Goal: Task Accomplishment & Management: Complete application form

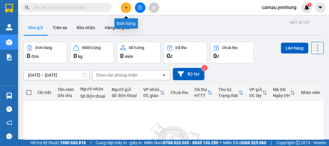
click at [126, 4] on button at bounding box center [126, 7] width 11 height 11
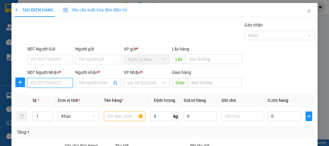
click at [37, 84] on input "SĐT Người Nhận *" at bounding box center [50, 83] width 46 height 10
type input "0944579257"
click at [34, 92] on div "0944579257 - A" at bounding box center [49, 94] width 38 height 7
type input "A"
type input "N3TL"
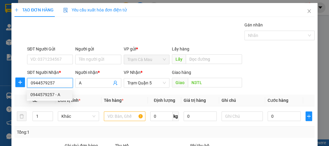
type input "80.000"
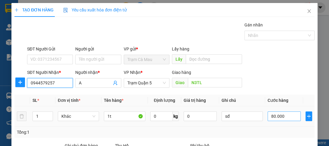
type input "0944579257"
click at [284, 117] on input "80.000" at bounding box center [283, 117] width 33 height 10
type input "0"
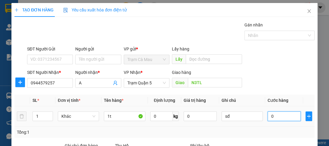
type input "5"
type input "05"
type input "50"
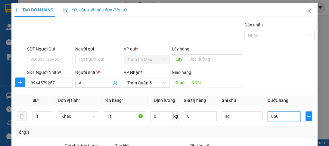
scroll to position [72, 0]
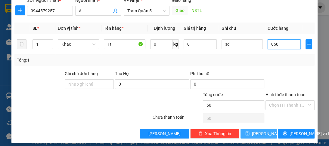
type input "050"
type input "50.000"
click at [255, 133] on span "[PERSON_NAME]" at bounding box center [268, 134] width 32 height 7
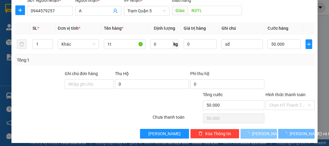
type input "0"
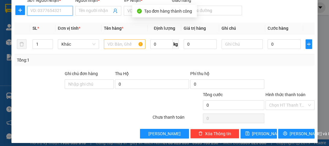
click at [53, 12] on input "SĐT Người Nhận *" at bounding box center [50, 11] width 46 height 10
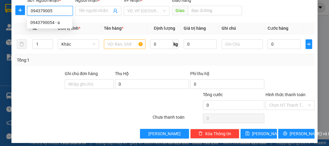
type input "0943790054"
click at [50, 25] on div "0943790054 - a" at bounding box center [49, 22] width 38 height 7
type input "a"
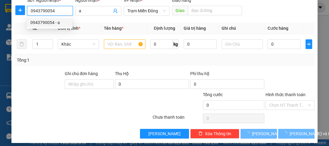
type input "100.000"
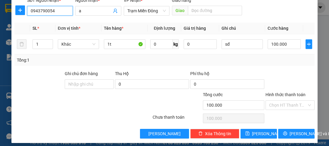
type input "0943790054"
click at [275, 95] on label "Hình thức thanh toán" at bounding box center [285, 94] width 40 height 5
click at [275, 101] on input "Hình thức thanh toán" at bounding box center [288, 105] width 38 height 9
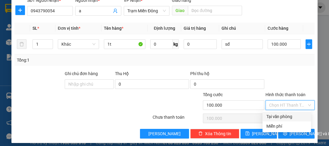
click at [268, 118] on div "Tại văn phòng" at bounding box center [286, 116] width 41 height 7
type input "0"
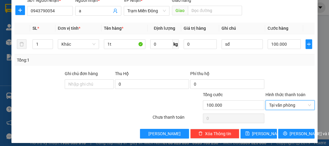
scroll to position [76, 0]
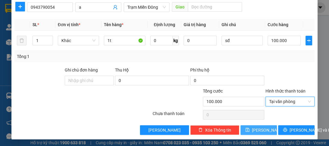
click at [255, 131] on button "[PERSON_NAME]" at bounding box center [258, 130] width 36 height 10
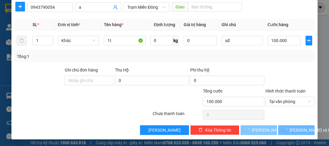
type input "0"
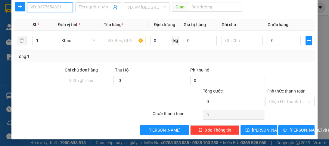
click at [34, 8] on input "SĐT Người Nhận *" at bounding box center [50, 7] width 46 height 10
click at [48, 20] on div "0395645874 - luận" at bounding box center [49, 18] width 38 height 7
type input "0395645874"
type input "luận"
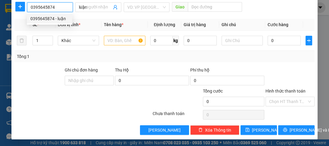
type input "80.000"
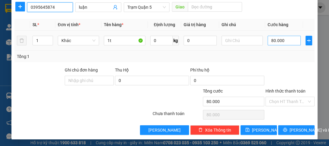
type input "0395645874"
click at [283, 41] on input "80.000" at bounding box center [283, 41] width 33 height 10
type input "0"
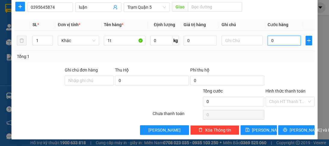
type input "1"
type input "01"
type input "10"
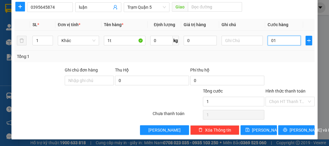
type input "010"
type input "100"
type input "0.100"
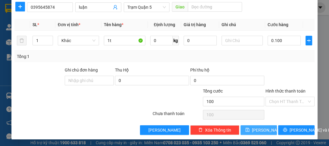
type input "100.000"
click at [260, 128] on span "[PERSON_NAME]" at bounding box center [268, 130] width 32 height 7
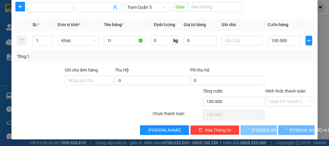
type input "0"
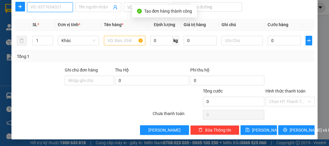
click at [59, 6] on input "SĐT Người Nhận *" at bounding box center [50, 7] width 46 height 10
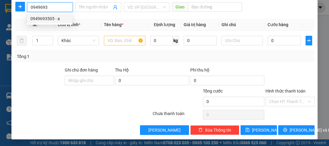
click at [45, 21] on div "0949693505 - a" at bounding box center [49, 18] width 38 height 7
type input "0949693505"
type input "a"
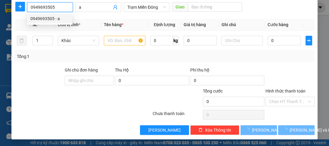
type input "80.000"
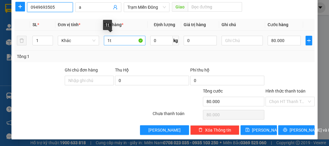
type input "0949693505"
click at [109, 39] on input "1t" at bounding box center [124, 41] width 41 height 10
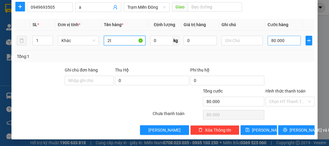
type input "2t"
click at [283, 40] on input "80.000" at bounding box center [283, 41] width 33 height 10
type input "0"
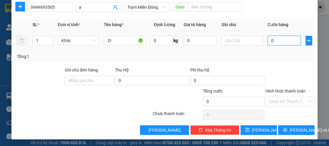
type input "1"
type input "01"
type input "13"
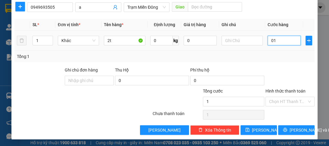
type input "013"
type input "130"
type input "0.130"
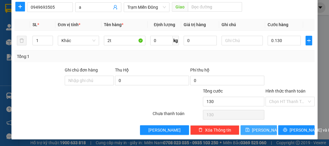
type input "130.000"
click at [261, 129] on span "[PERSON_NAME]" at bounding box center [268, 130] width 32 height 7
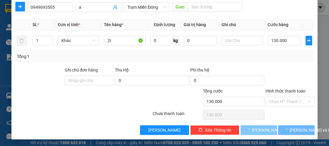
type input "0"
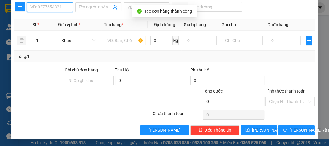
click at [51, 8] on input "SĐT Người Nhận *" at bounding box center [50, 7] width 46 height 10
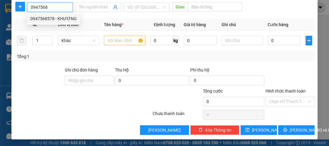
click at [49, 19] on div "0947568578 - KHƯƠNG" at bounding box center [53, 18] width 46 height 7
type input "0947568578"
type input "KHƯƠNG"
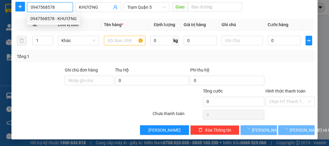
type input "40.000"
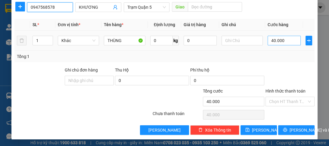
type input "0947568578"
click at [287, 39] on input "40.000" at bounding box center [283, 41] width 33 height 10
type input "0"
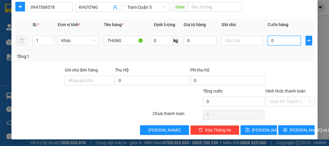
type input "6"
type input "06"
type input "60"
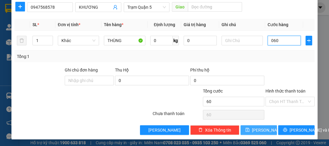
type input "060"
type input "60.000"
click at [260, 128] on span "[PERSON_NAME]" at bounding box center [268, 130] width 32 height 7
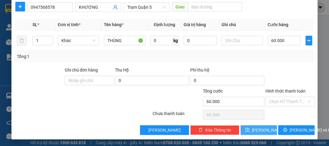
type input "0"
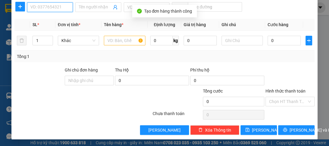
click at [57, 6] on input "SĐT Người Nhận *" at bounding box center [50, 7] width 46 height 10
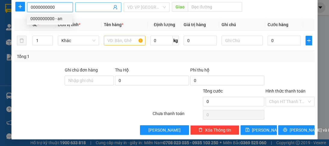
type input "0000000000"
click at [94, 2] on span at bounding box center [98, 7] width 46 height 10
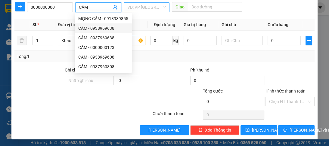
type input "CẦM"
click at [150, 8] on input "search" at bounding box center [144, 7] width 34 height 9
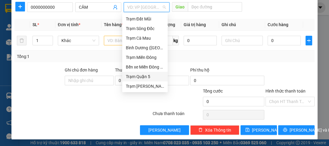
click at [139, 75] on div "Trạm Quận 5" at bounding box center [145, 76] width 38 height 7
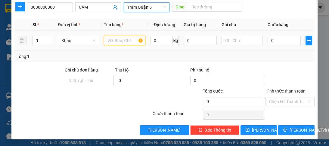
click at [119, 37] on input "text" at bounding box center [124, 41] width 41 height 10
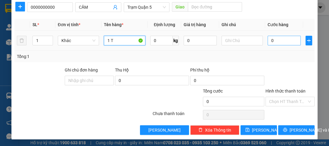
type input "1 T"
click at [272, 42] on input "0" at bounding box center [283, 41] width 33 height 10
type input "1"
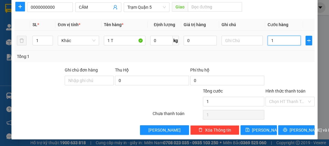
type input "10"
type input "100"
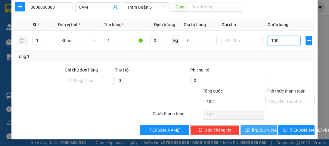
type input "100"
type input "100.000"
click at [256, 128] on span "[PERSON_NAME]" at bounding box center [268, 130] width 32 height 7
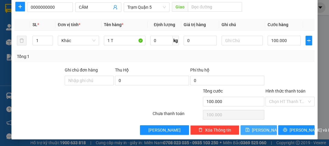
type input "0"
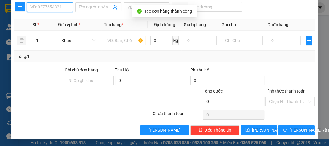
click at [57, 6] on input "SĐT Người Nhận *" at bounding box center [50, 7] width 46 height 10
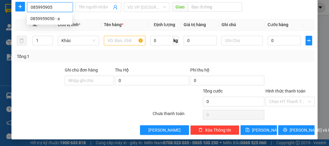
type input "0859959050"
click at [52, 19] on div "0859959050 - a" at bounding box center [49, 18] width 38 height 7
type input "a"
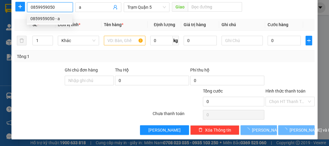
type input "40.000"
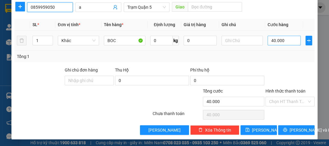
type input "0859959050"
click at [285, 40] on input "40.000" at bounding box center [283, 41] width 33 height 10
type input "0"
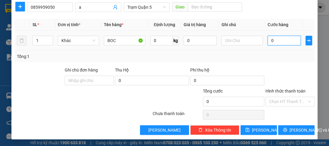
type input "3"
type input "03"
type input "30"
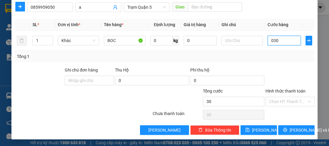
type input "030"
type input "30.000"
click at [280, 91] on label "Hình thức thanh toán" at bounding box center [285, 91] width 40 height 5
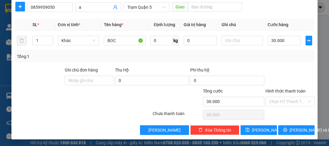
click at [280, 97] on input "Hình thức thanh toán" at bounding box center [288, 101] width 38 height 9
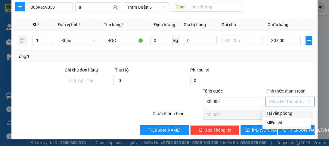
click at [277, 113] on div "Tại văn phòng" at bounding box center [286, 113] width 41 height 7
type input "0"
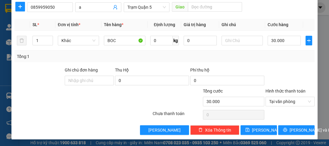
drag, startPoint x: 277, startPoint y: 113, endPoint x: 297, endPoint y: 76, distance: 41.6
click at [297, 76] on div at bounding box center [290, 77] width 50 height 21
click at [258, 131] on span "[PERSON_NAME]" at bounding box center [268, 130] width 32 height 7
type input "0"
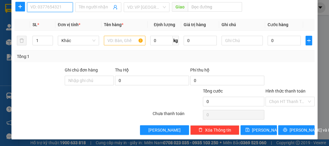
click at [59, 5] on input "SĐT Người Nhận *" at bounding box center [50, 7] width 46 height 10
type input "0942404544"
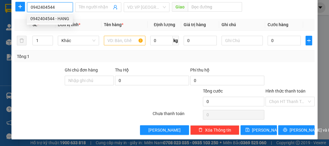
click at [56, 20] on div "0942404544 - HANG" at bounding box center [49, 18] width 39 height 7
type input "HANG"
type input "40.000"
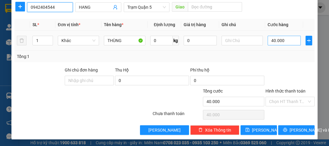
type input "0942404544"
click at [280, 41] on input "40.000" at bounding box center [283, 41] width 33 height 10
type input "0"
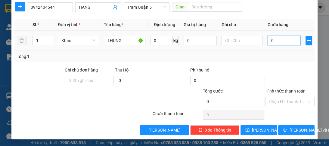
type input "5"
type input "05"
type input "50"
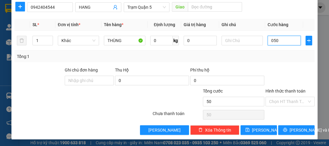
type input "050"
type input "50.000"
click at [287, 91] on label "Hình thức thanh toán" at bounding box center [285, 91] width 40 height 5
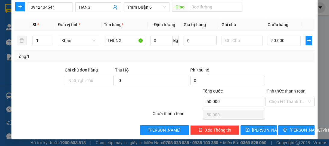
click at [287, 97] on input "Hình thức thanh toán" at bounding box center [288, 101] width 38 height 9
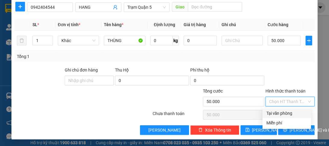
click at [280, 112] on div "Tại văn phòng" at bounding box center [286, 113] width 41 height 7
type input "0"
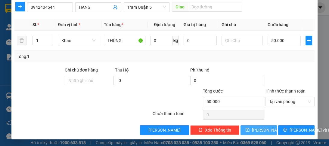
click at [260, 130] on span "[PERSON_NAME]" at bounding box center [268, 130] width 32 height 7
type input "0"
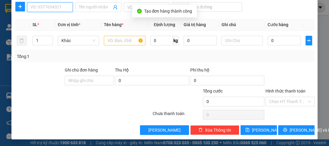
click at [48, 5] on input "SĐT Người Nhận *" at bounding box center [50, 7] width 46 height 10
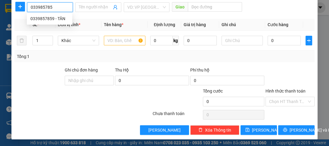
type input "0339857859"
click at [44, 22] on div "0339857859 - TÂN" at bounding box center [49, 18] width 38 height 7
type input "TÂN"
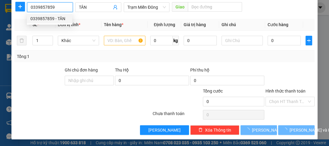
type input "70.000"
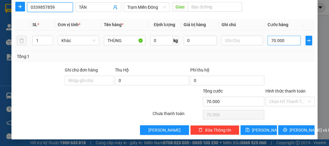
type input "0339857859"
click at [284, 40] on input "70.000" at bounding box center [283, 41] width 33 height 10
type input "0"
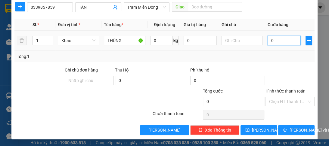
type input "1"
type input "01"
type input "10"
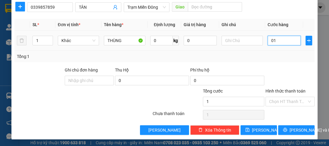
type input "010"
type input "100"
type input "0.100"
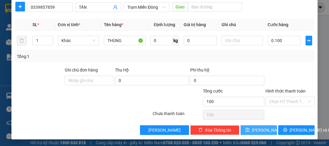
type input "100.000"
click at [256, 127] on span "[PERSON_NAME]" at bounding box center [268, 130] width 32 height 7
type input "0"
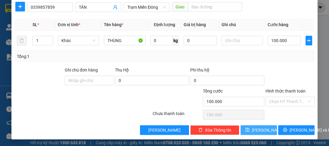
type input "0"
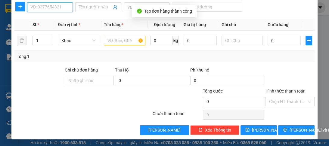
click at [52, 8] on input "SĐT Người Nhận *" at bounding box center [50, 7] width 46 height 10
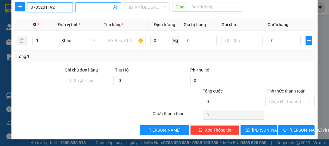
type input "0785201192"
click at [89, 8] on input "Người nhận *" at bounding box center [95, 7] width 32 height 7
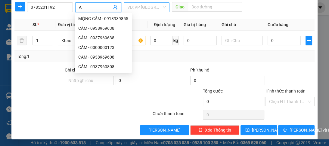
type input "A"
click at [136, 8] on input "search" at bounding box center [144, 7] width 34 height 9
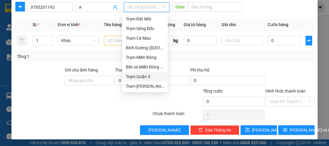
click at [134, 76] on div "Trạm Quận 5" at bounding box center [145, 76] width 38 height 7
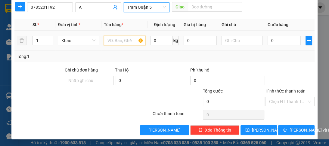
click at [118, 44] on input "text" at bounding box center [124, 41] width 41 height 10
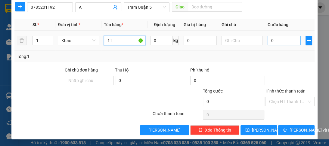
type input "1T"
click at [273, 42] on input "0" at bounding box center [283, 41] width 33 height 10
type input "7"
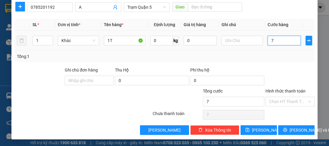
type input "70"
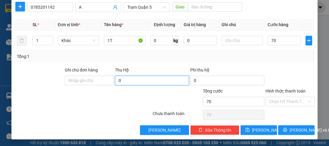
type input "70.000"
click at [138, 81] on input "0" at bounding box center [152, 81] width 74 height 10
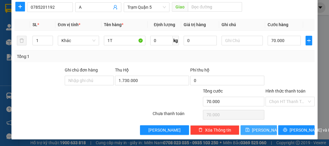
click at [258, 132] on span "[PERSON_NAME]" at bounding box center [268, 130] width 32 height 7
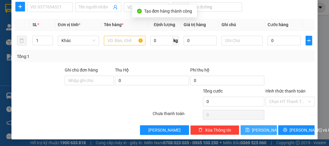
scroll to position [4, 0]
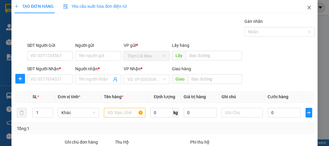
click at [307, 8] on icon "close" at bounding box center [308, 8] width 3 height 4
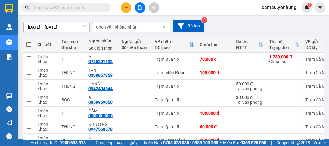
scroll to position [123, 0]
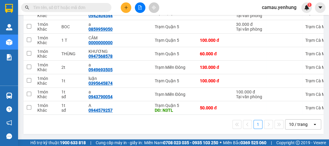
click at [313, 125] on icon at bounding box center [314, 124] width 2 height 1
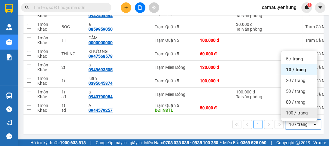
click at [298, 111] on span "100 / trang" at bounding box center [297, 113] width 22 height 6
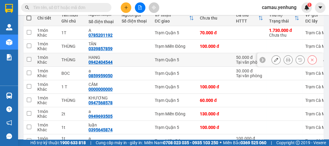
scroll to position [51, 0]
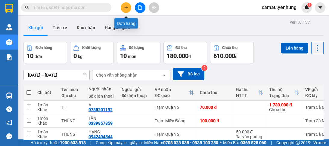
click at [127, 8] on icon "plus" at bounding box center [126, 7] width 4 height 4
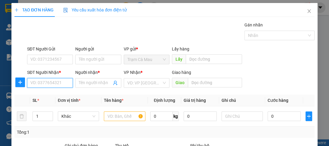
click at [66, 85] on input "SĐT Người Nhận *" at bounding box center [50, 83] width 46 height 10
click at [46, 97] on div "0909847505 - HUY" at bounding box center [49, 94] width 38 height 7
type input "0909847505"
type input "HUY"
type input "30.000"
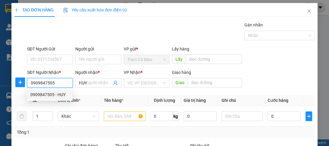
type input "30.000"
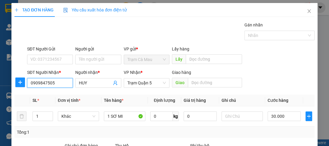
scroll to position [72, 0]
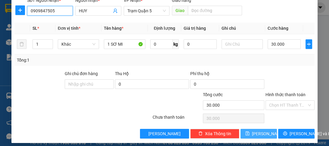
type input "0909847505"
click at [261, 134] on span "[PERSON_NAME]" at bounding box center [268, 134] width 32 height 7
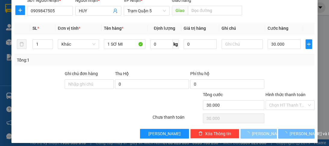
type input "0"
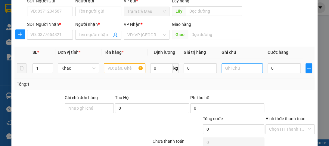
scroll to position [0, 0]
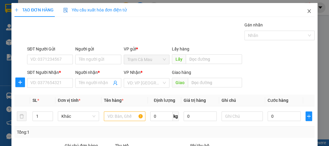
click at [302, 12] on span "Close" at bounding box center [309, 11] width 17 height 17
